Goal: Information Seeking & Learning: Learn about a topic

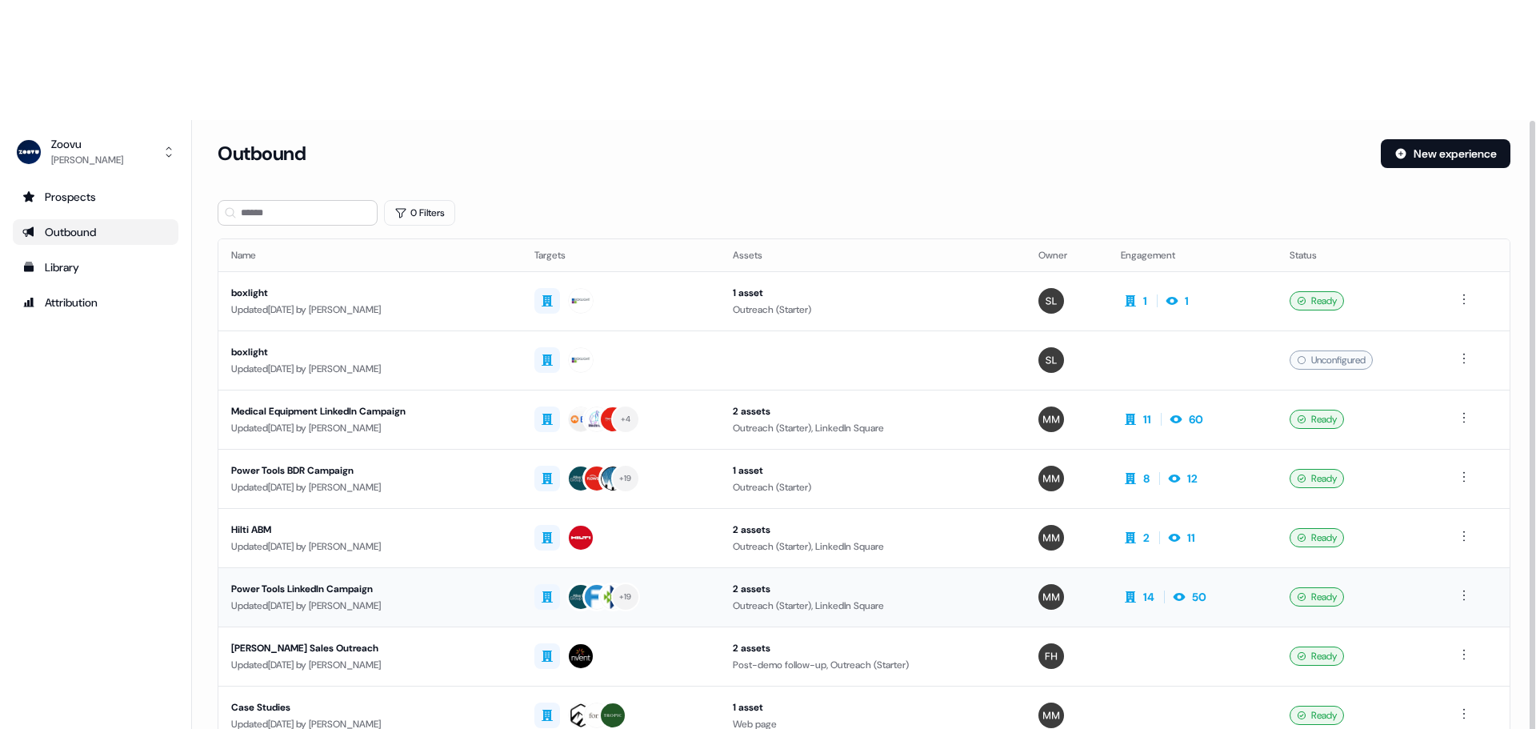
click at [329, 581] on div "Power Tools LinkedIn Campaign" at bounding box center [370, 589] width 278 height 16
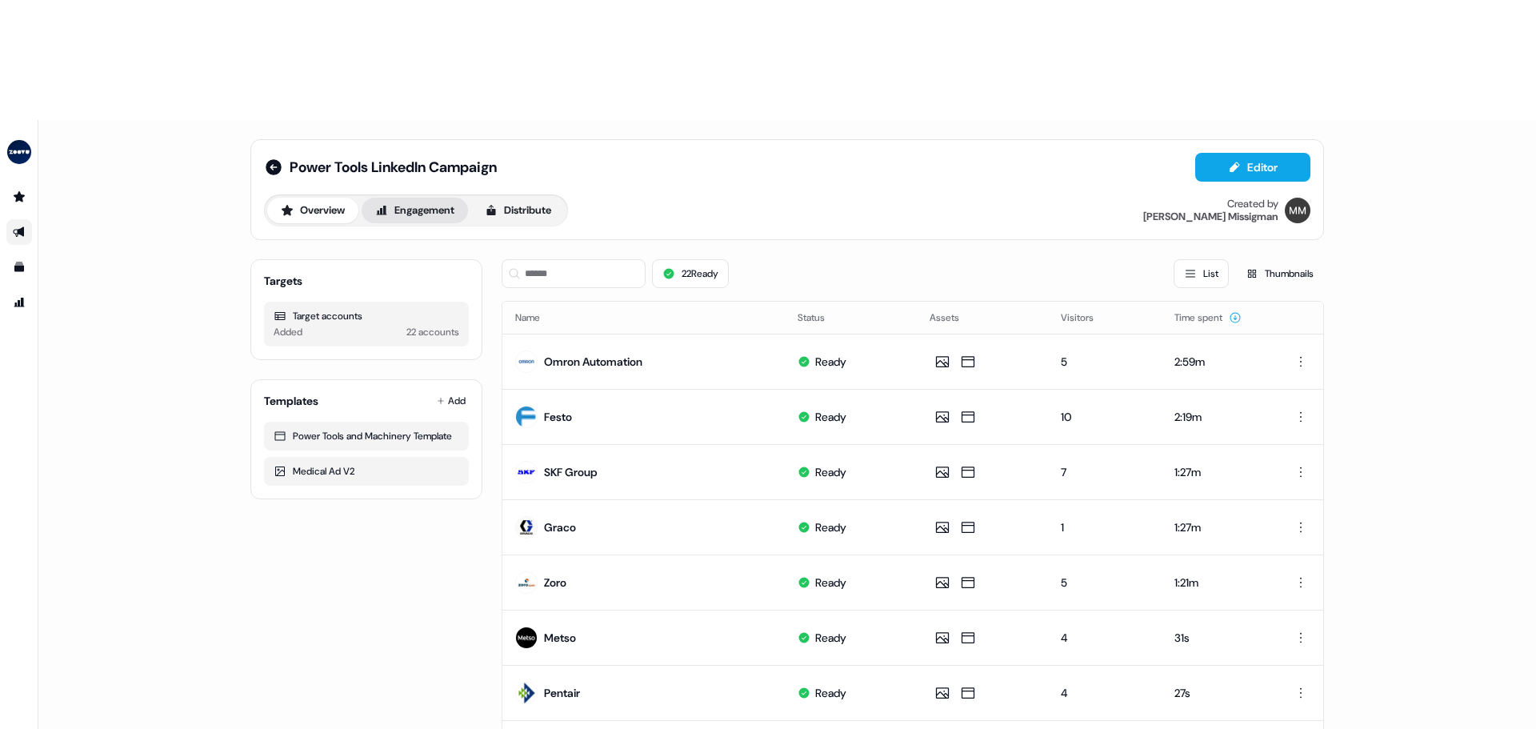
click at [440, 198] on button "Engagement" at bounding box center [415, 211] width 106 height 26
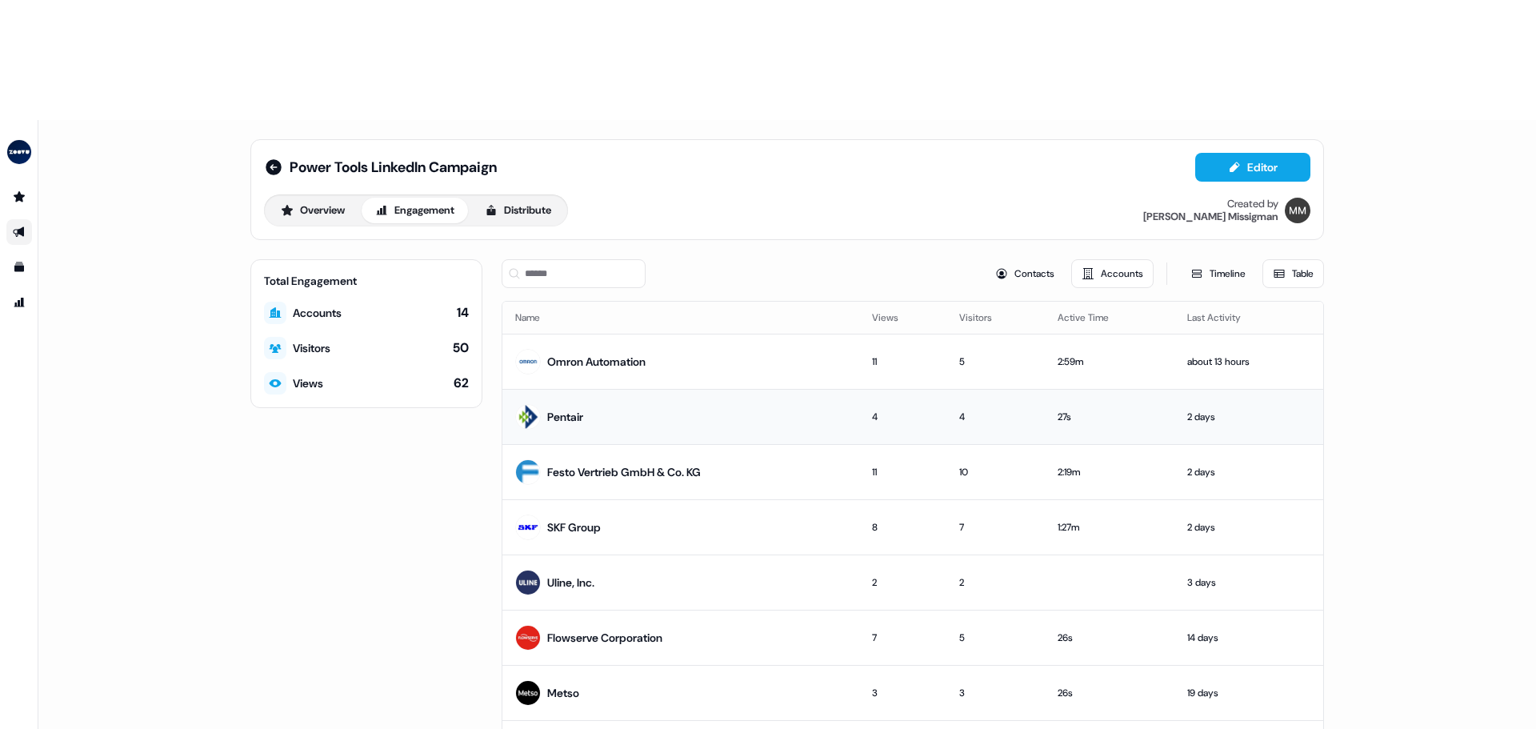
click at [562, 409] on div "Pentair" at bounding box center [565, 417] width 36 height 16
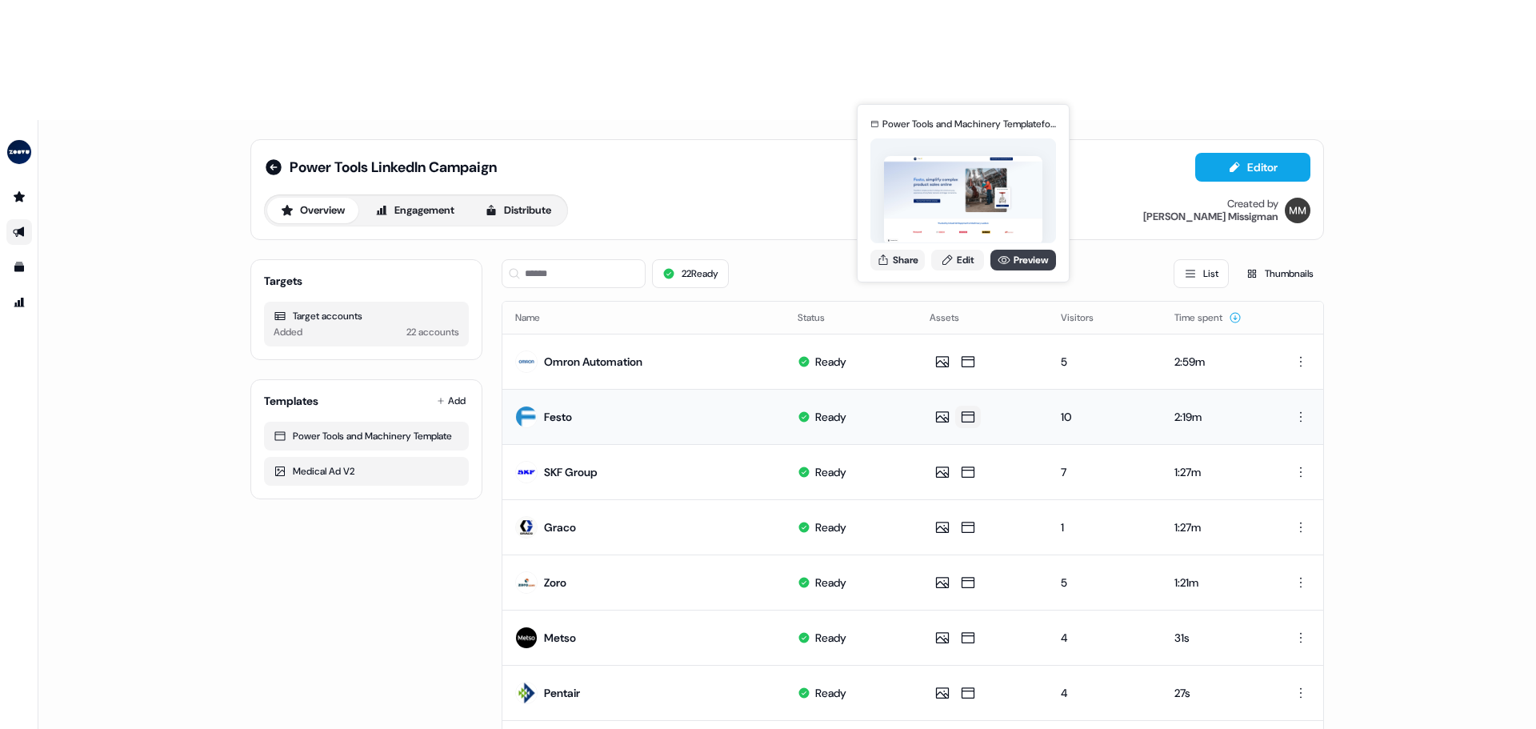
click at [994, 261] on link "Preview" at bounding box center [1024, 260] width 66 height 21
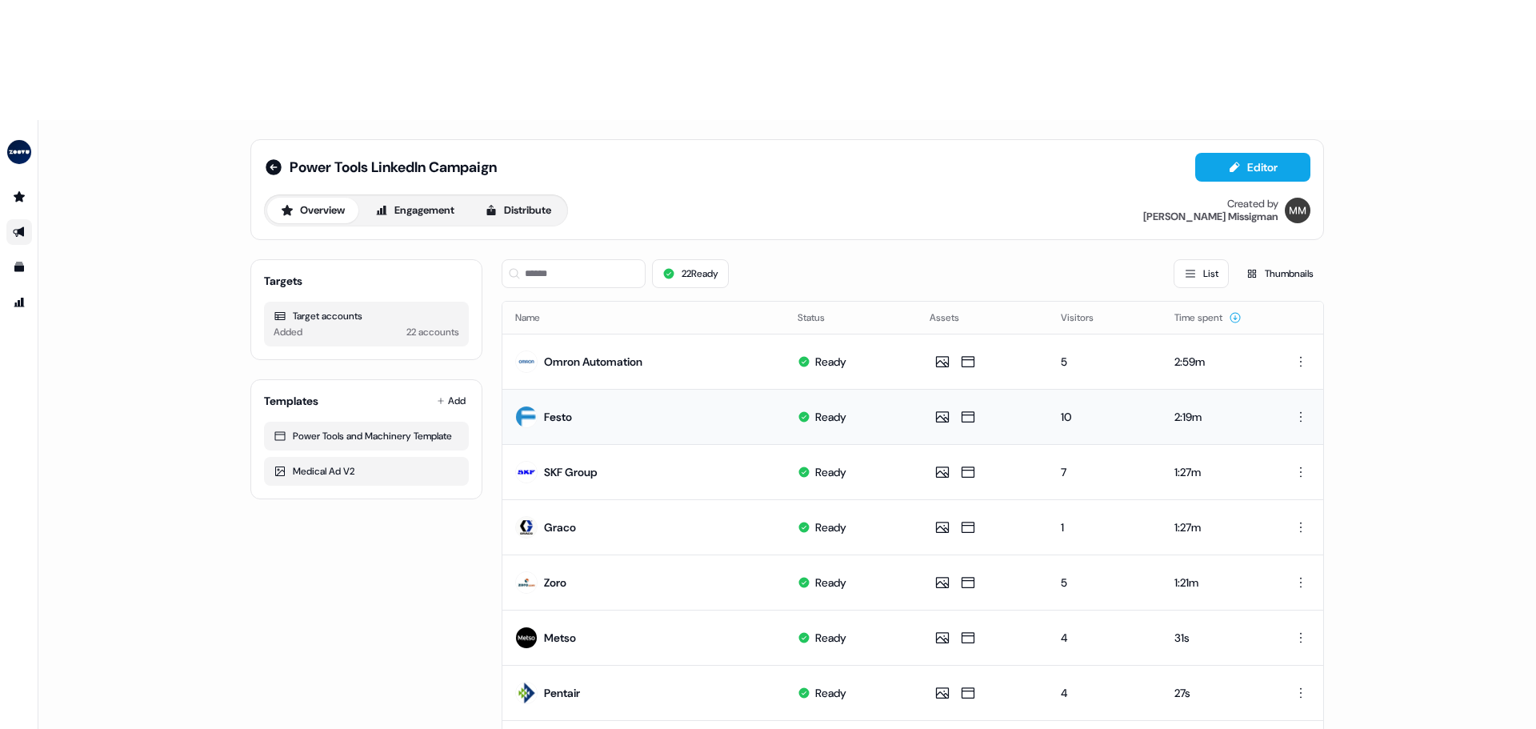
click at [544, 409] on div "Festo" at bounding box center [558, 417] width 28 height 16
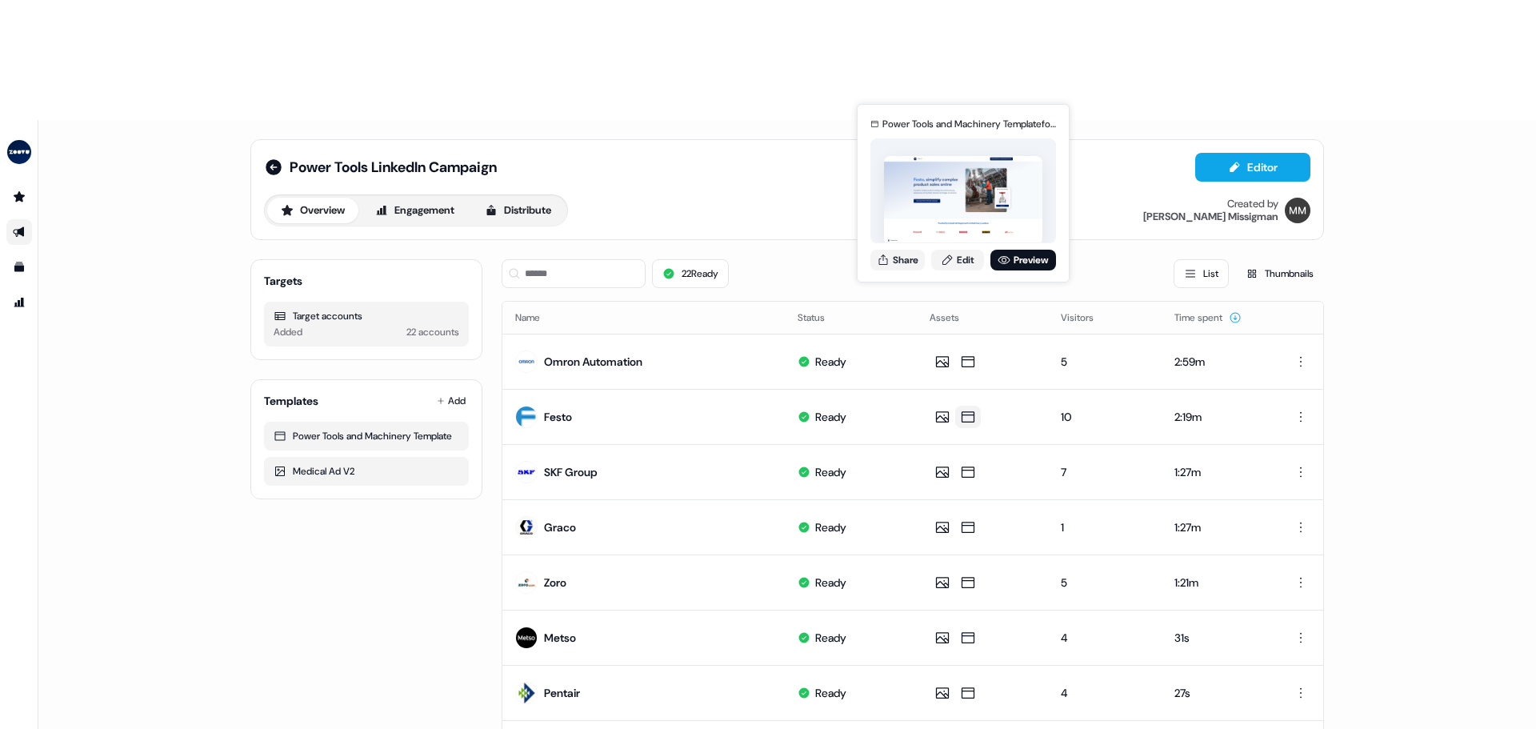
click at [974, 406] on button at bounding box center [968, 417] width 26 height 22
click at [1005, 270] on div "Power Tools and Machinery Template for Festo Share Edit Preview" at bounding box center [963, 193] width 192 height 167
click at [1003, 256] on icon at bounding box center [1005, 260] width 12 height 8
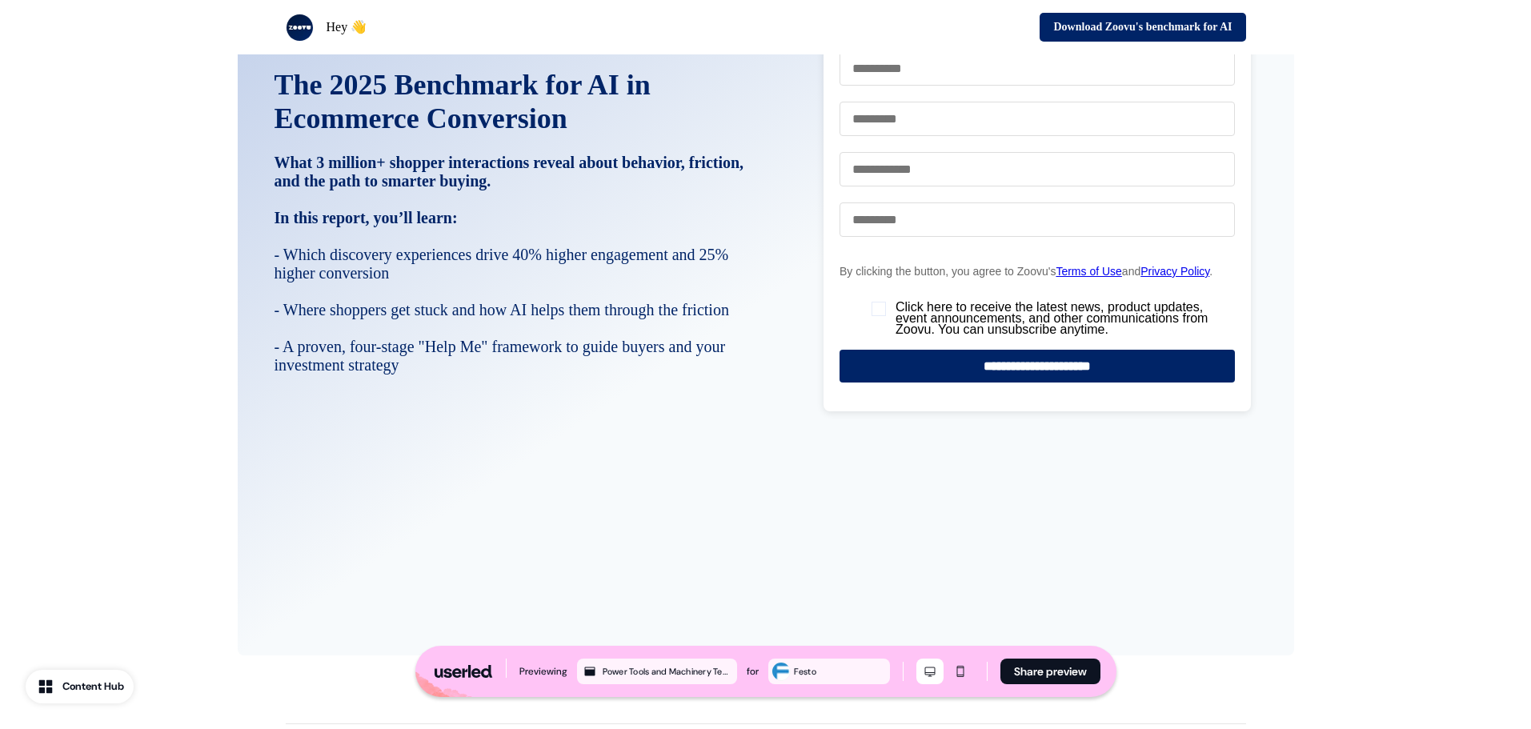
scroll to position [3514, 0]
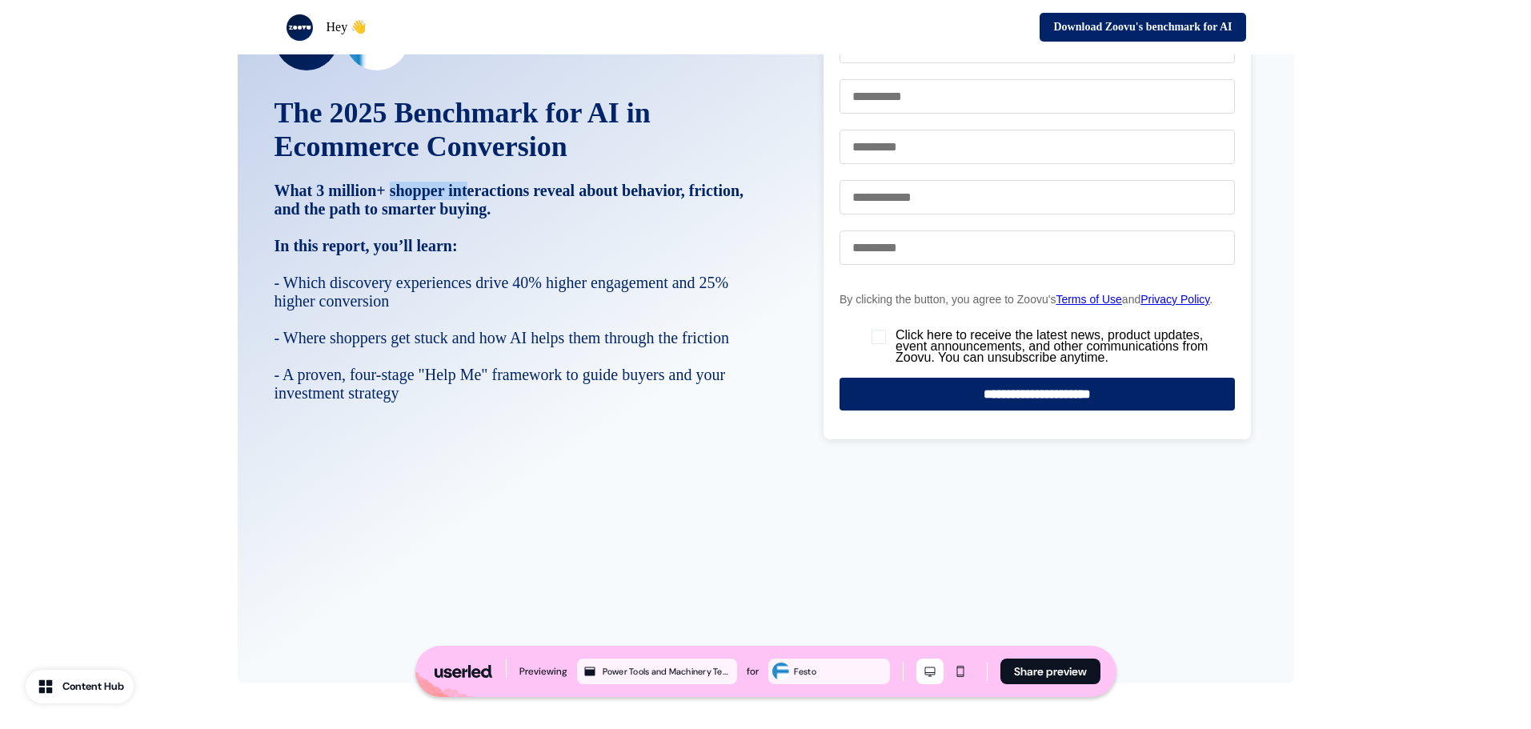
drag, startPoint x: 402, startPoint y: 228, endPoint x: 487, endPoint y: 230, distance: 85.6
click at [487, 218] on strong "The 2025 Benchmark for AI in Ecommerce Conversion What 3 million+ shopper inter…" at bounding box center [509, 163] width 470 height 110
click at [520, 269] on p "The 2025 Benchmark for AI in Ecommerce Conversion What 3 million+ shopper inter…" at bounding box center [519, 249] width 491 height 306
click at [204, 303] on div "The 2025 Benchmark for AI in Ecommerce Conversion What 3 million+ shopper inter…" at bounding box center [765, 326] width 1531 height 799
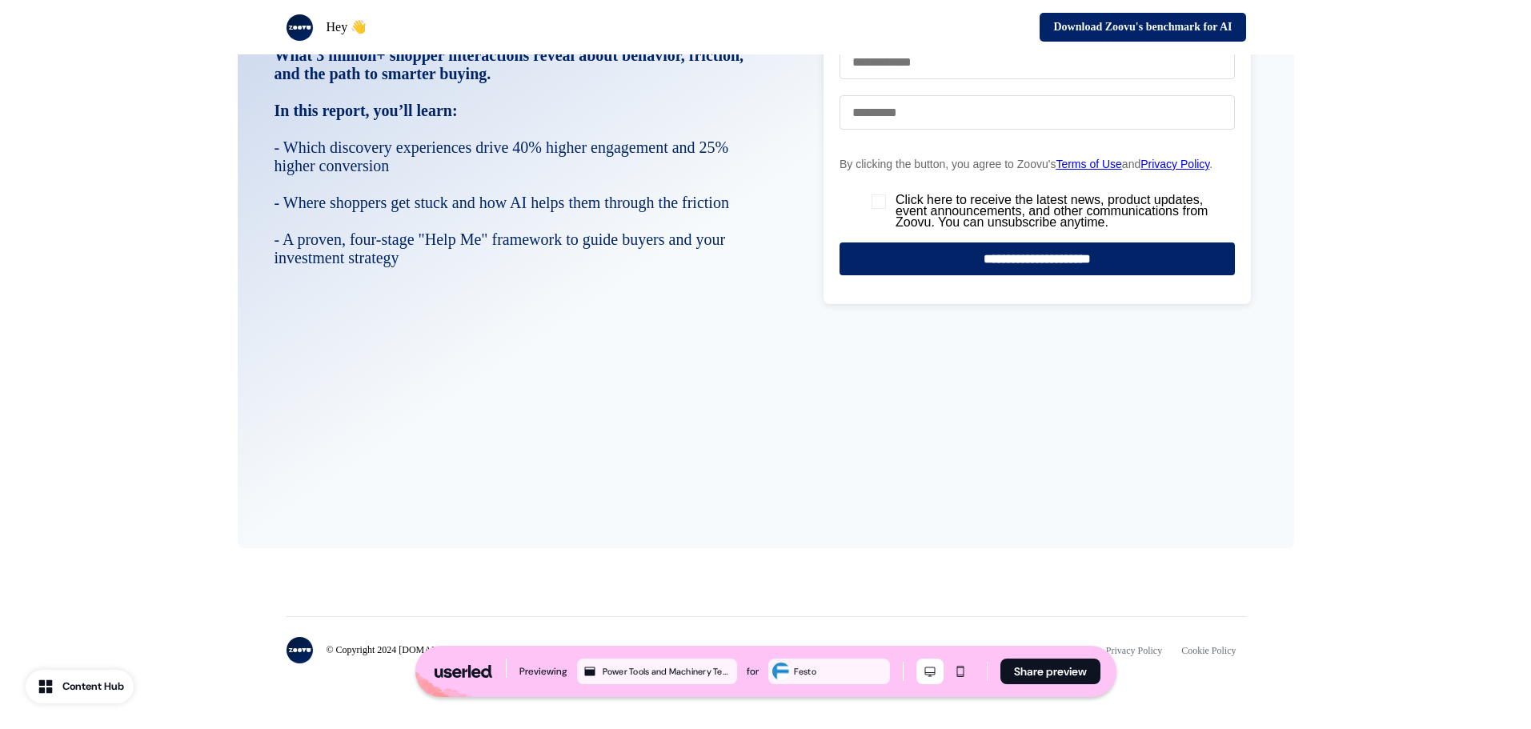
scroll to position [3434, 0]
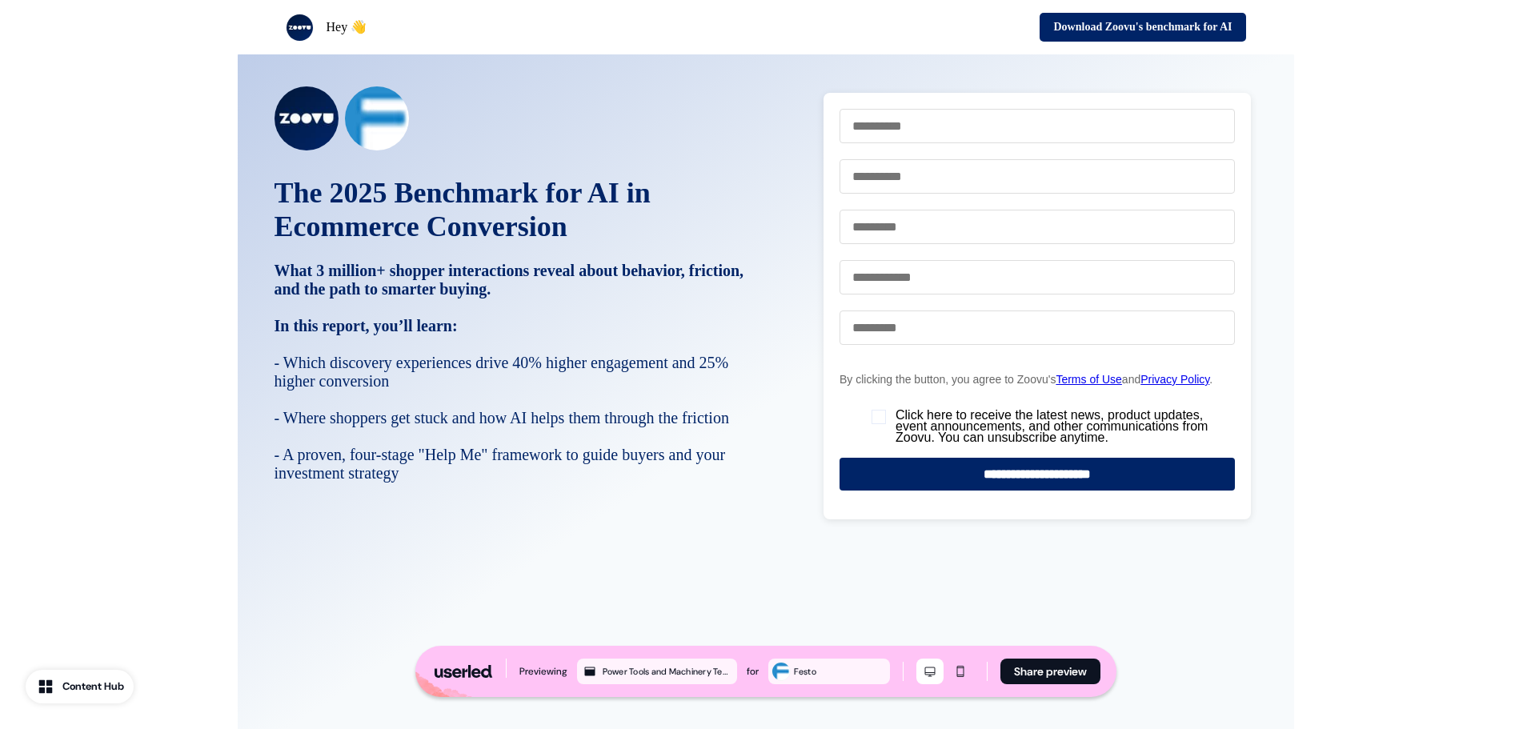
click at [194, 274] on div "The 2025 Benchmark for AI in Ecommerce Conversion What 3 million+ shopper inter…" at bounding box center [765, 406] width 1531 height 799
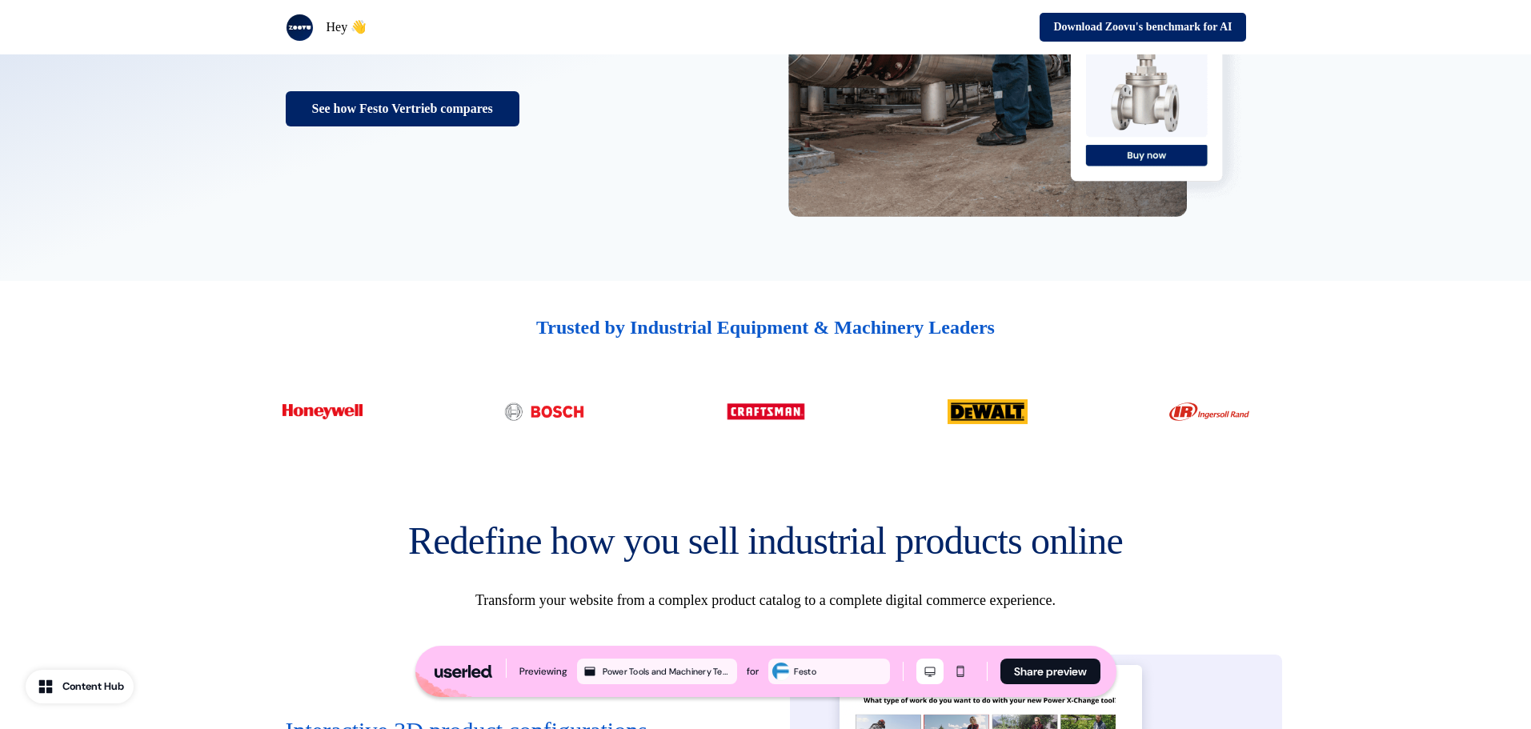
scroll to position [0, 0]
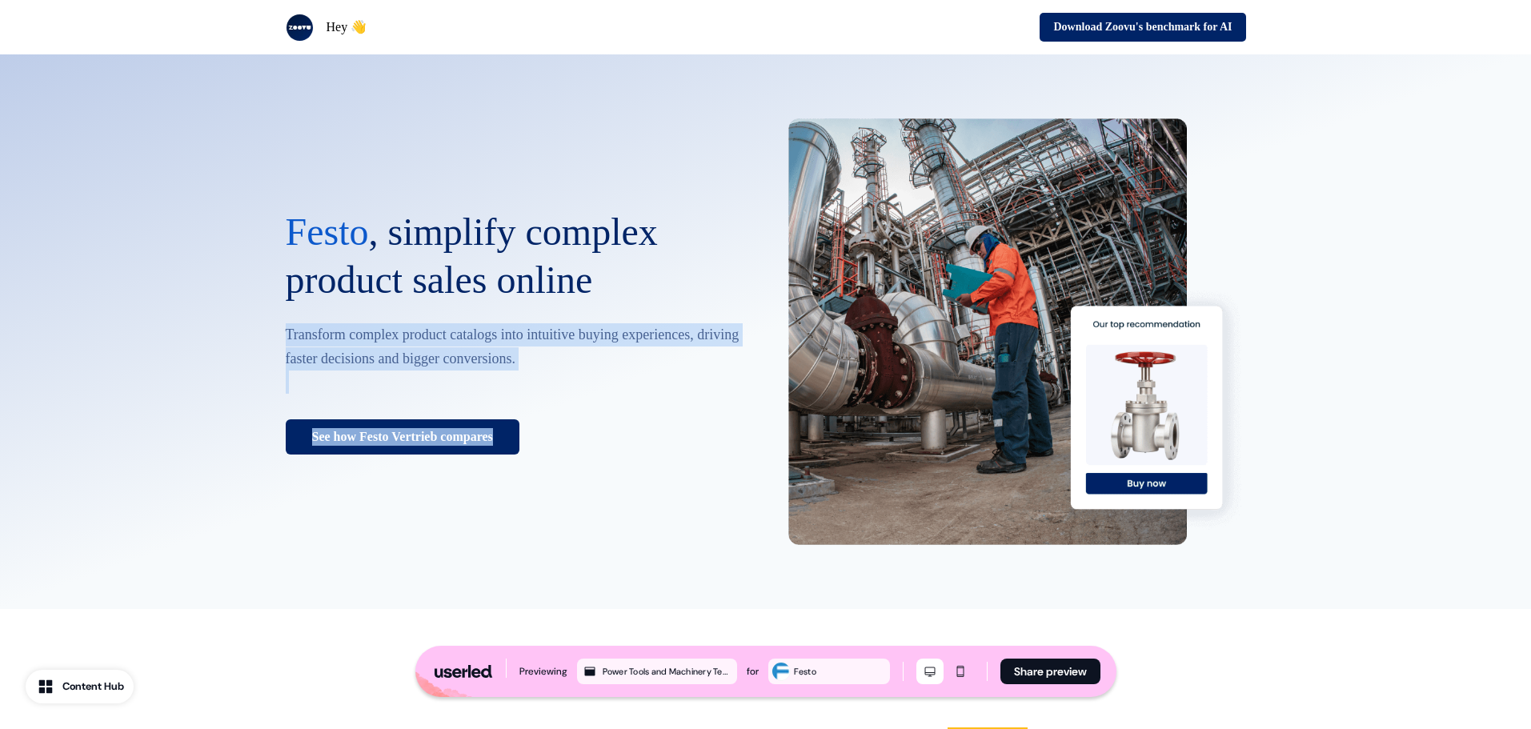
drag, startPoint x: 552, startPoint y: 462, endPoint x: 240, endPoint y: 404, distance: 317.4
click at [240, 404] on div "Festo , simplify complex product sales online Transform complex product catalog…" at bounding box center [766, 331] width 1056 height 555
click at [178, 398] on div "Festo , simplify complex product sales online Transform complex product catalog…" at bounding box center [765, 331] width 1531 height 555
drag, startPoint x: 562, startPoint y: 463, endPoint x: 239, endPoint y: 393, distance: 329.9
click at [239, 393] on div "Festo , simplify complex product sales online Transform complex product catalog…" at bounding box center [766, 331] width 1056 height 555
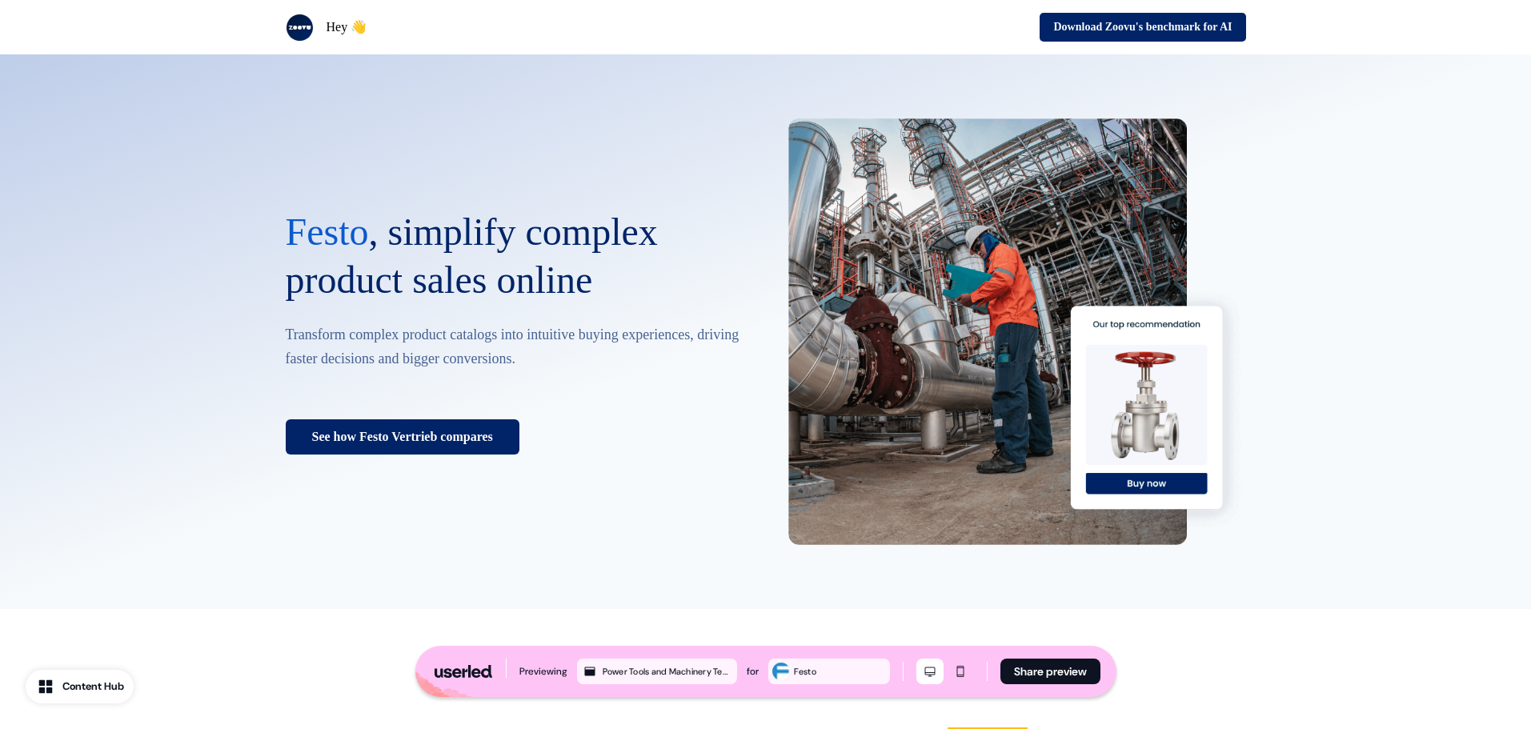
click at [177, 366] on div "Festo , simplify complex product sales online Transform complex product catalog…" at bounding box center [765, 331] width 1531 height 555
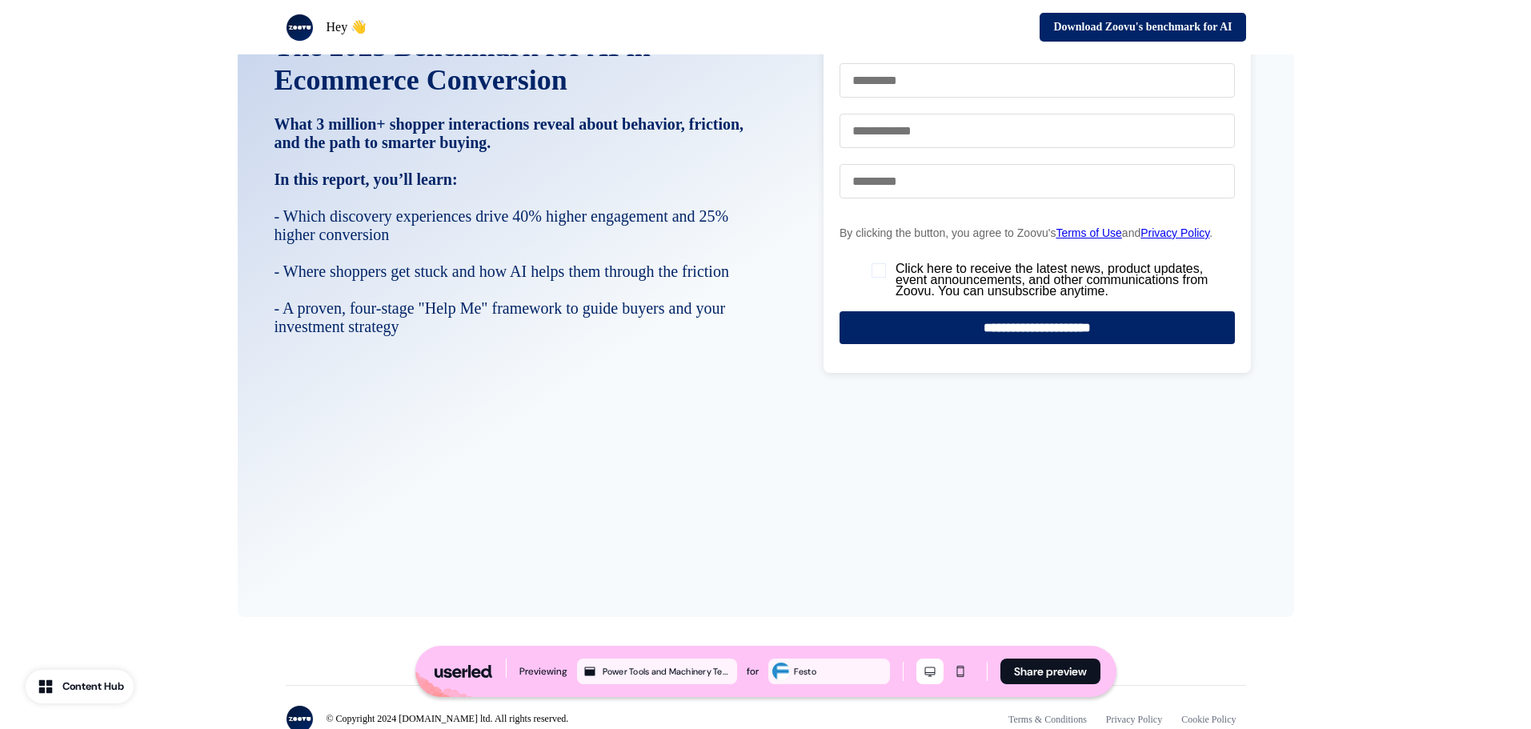
scroll to position [3527, 0]
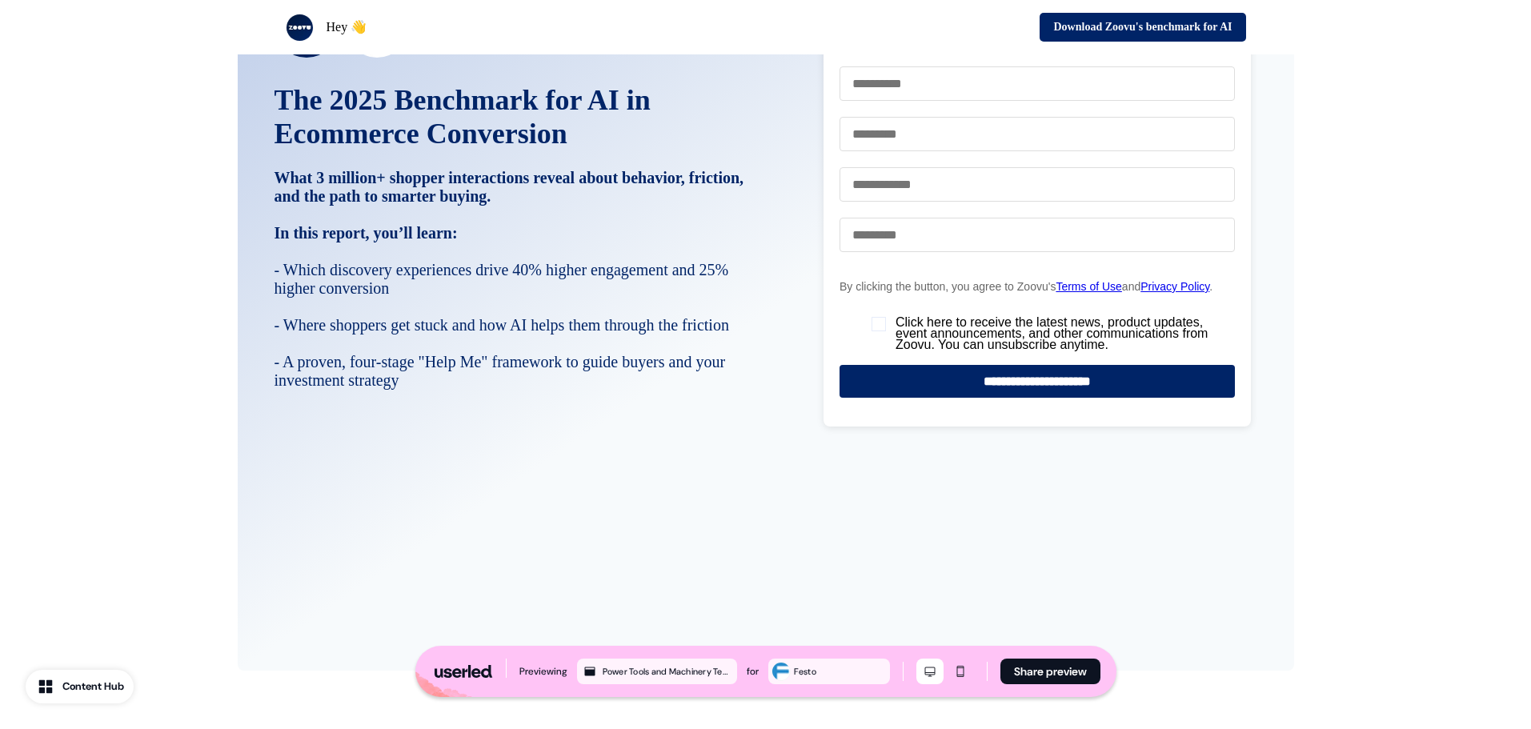
click at [198, 296] on div "The 2025 Benchmark for AI in Ecommerce Conversion What 3 million+ shopper inter…" at bounding box center [765, 313] width 1531 height 799
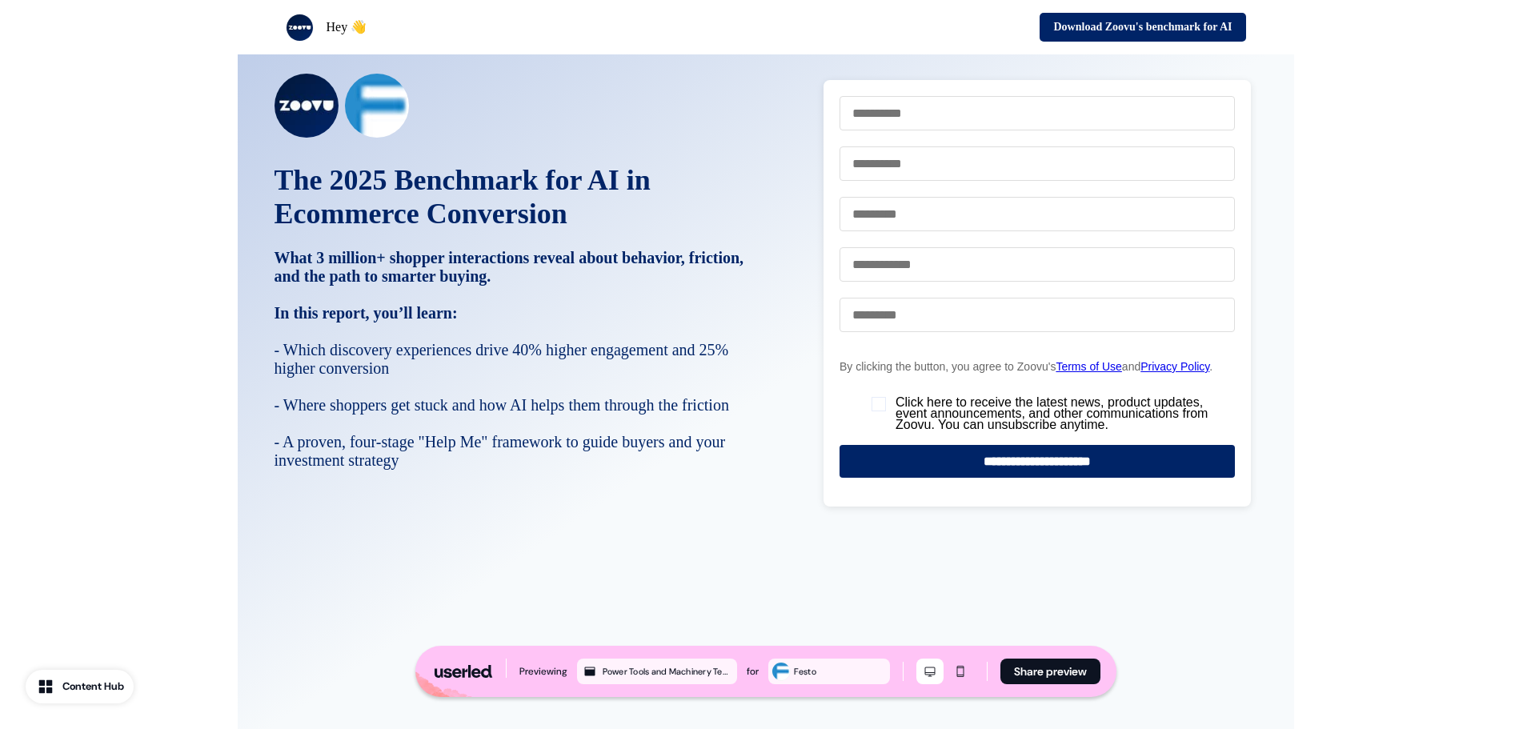
scroll to position [3447, 0]
click at [184, 282] on div "The 2025 Benchmark for AI in Ecommerce Conversion What 3 million+ shopper inter…" at bounding box center [765, 393] width 1531 height 799
click at [180, 216] on div "The 2025 Benchmark for AI in Ecommerce Conversion What 3 million+ shopper inter…" at bounding box center [765, 393] width 1531 height 799
click at [110, 220] on div "The 2025 Benchmark for AI in Ecommerce Conversion What 3 million+ shopper inter…" at bounding box center [765, 393] width 1531 height 799
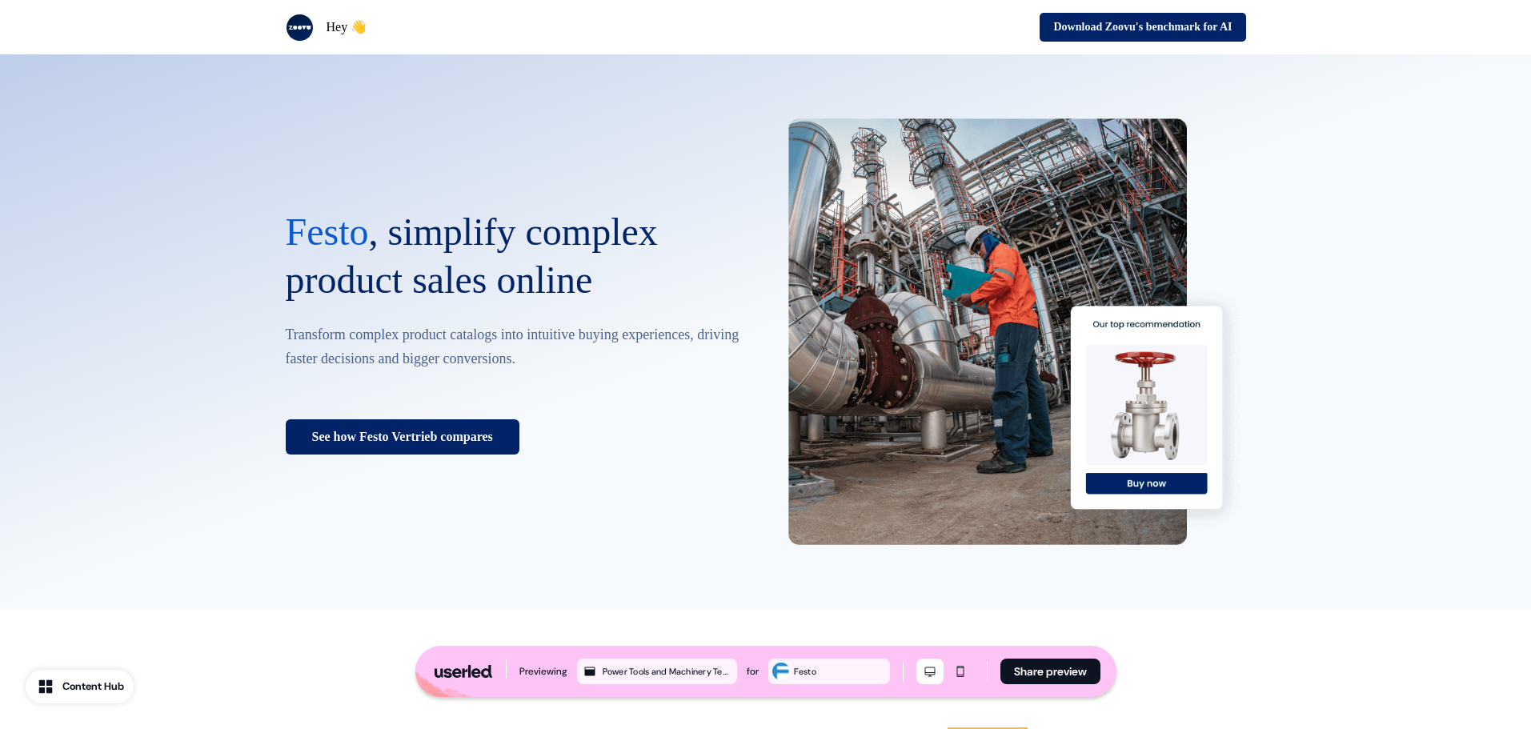
click at [130, 214] on div "Festo , simplify complex product sales online Transform complex product catalog…" at bounding box center [765, 331] width 1531 height 555
